Goal: Information Seeking & Learning: Learn about a topic

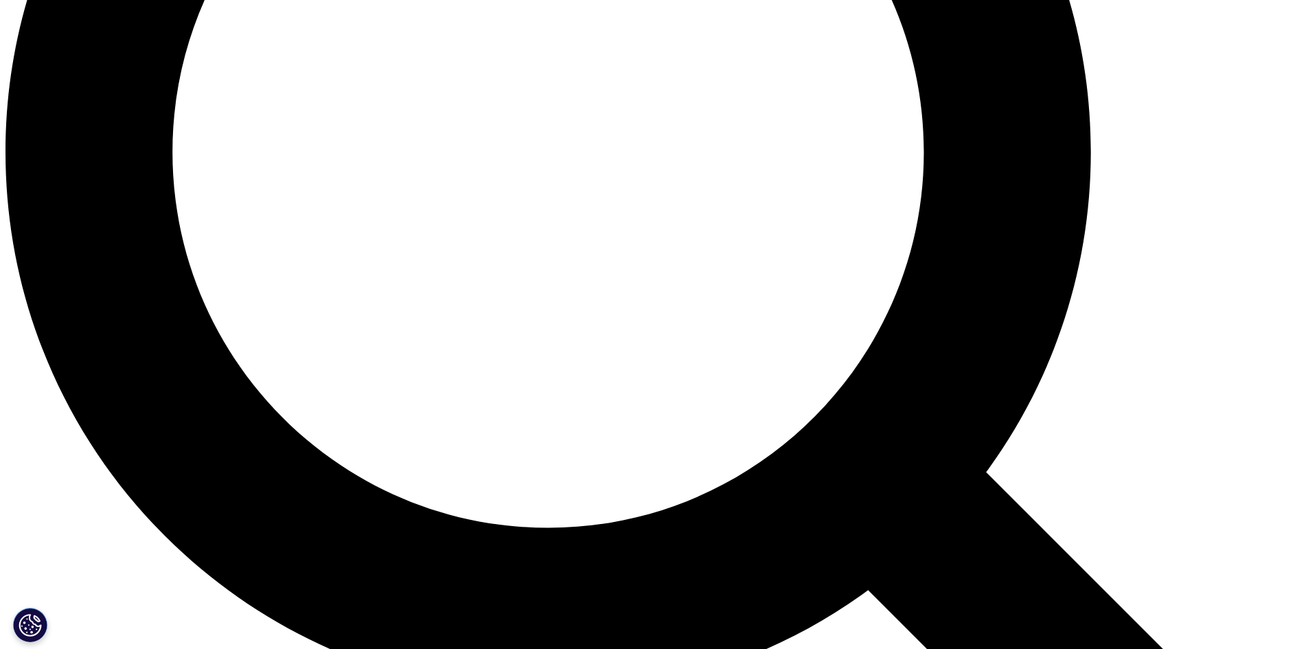
scroll to position [1815, 0]
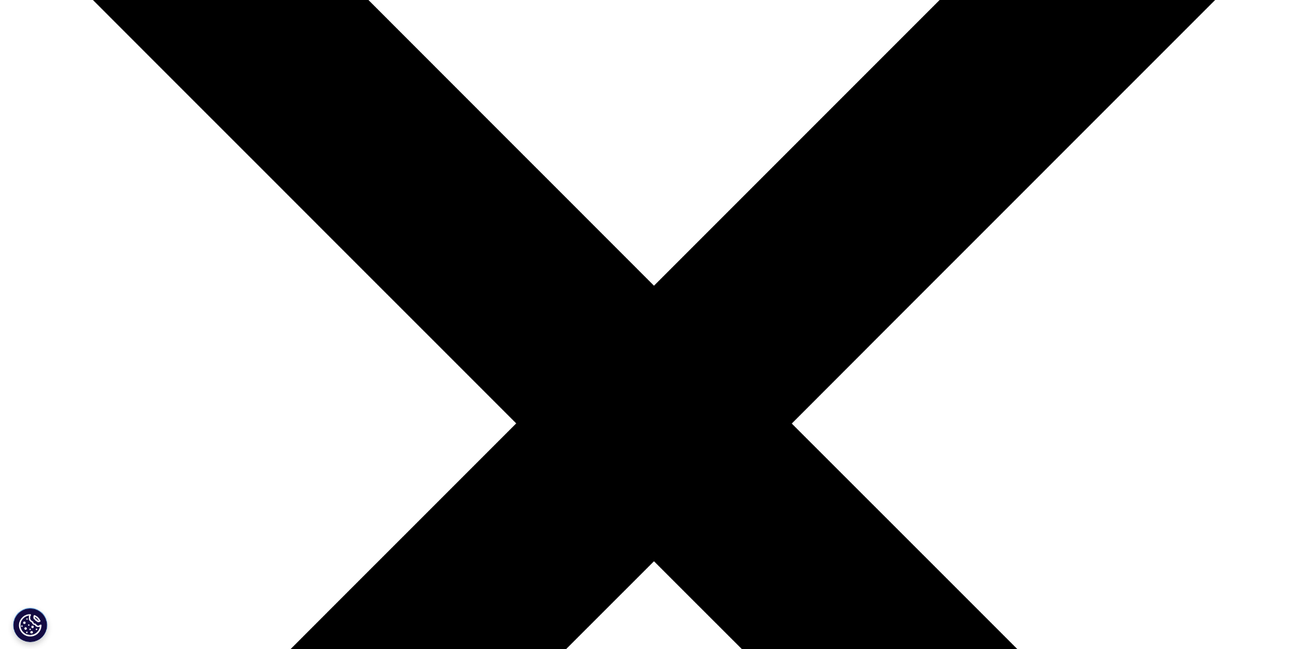
scroll to position [244, 0]
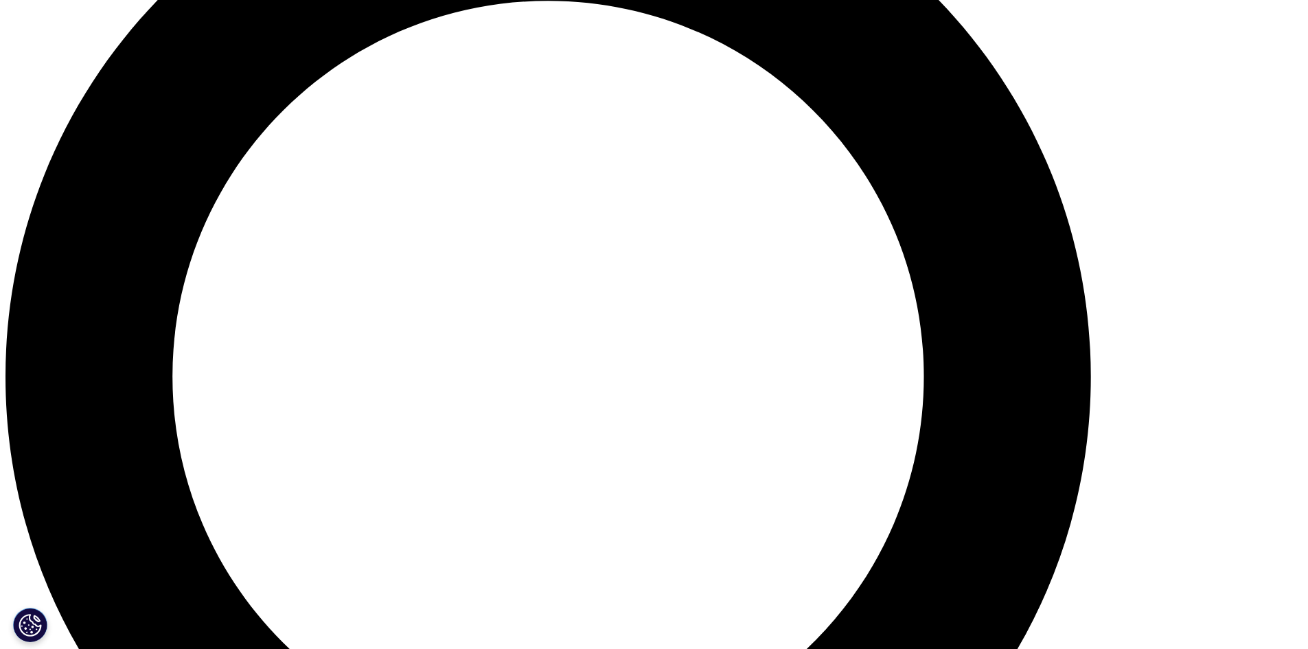
scroll to position [1510, 0]
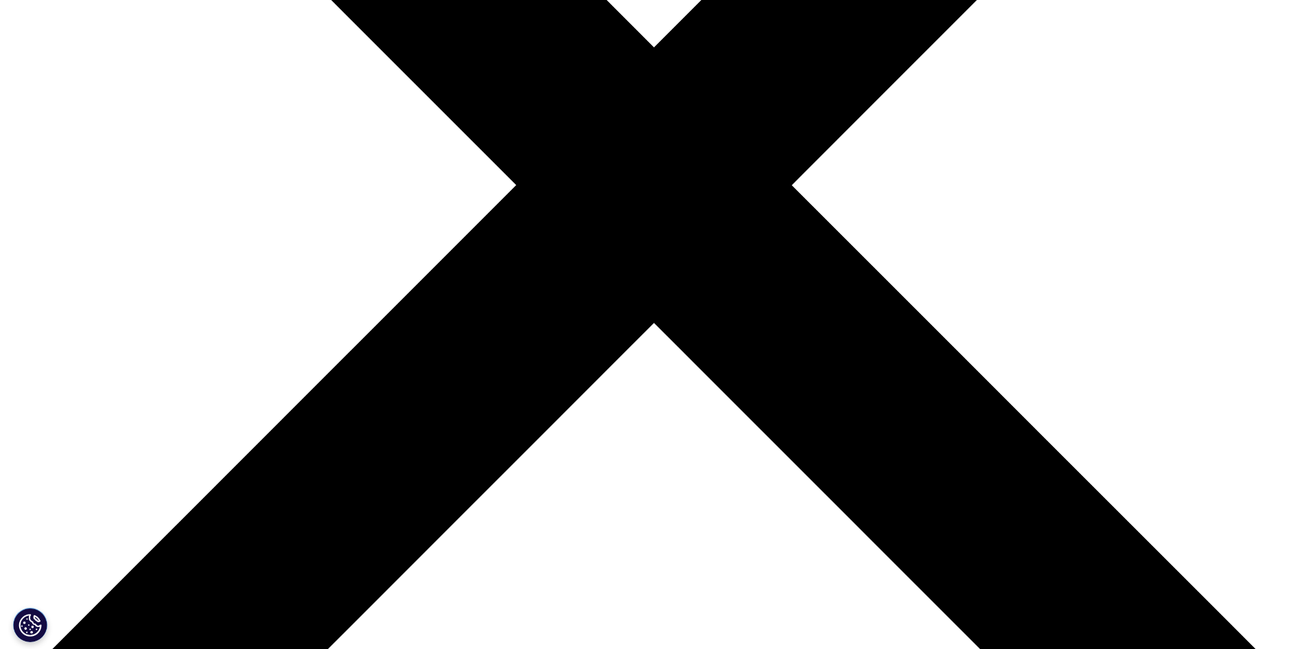
drag, startPoint x: 929, startPoint y: 368, endPoint x: 932, endPoint y: 248, distance: 119.5
